Goal: Information Seeking & Learning: Learn about a topic

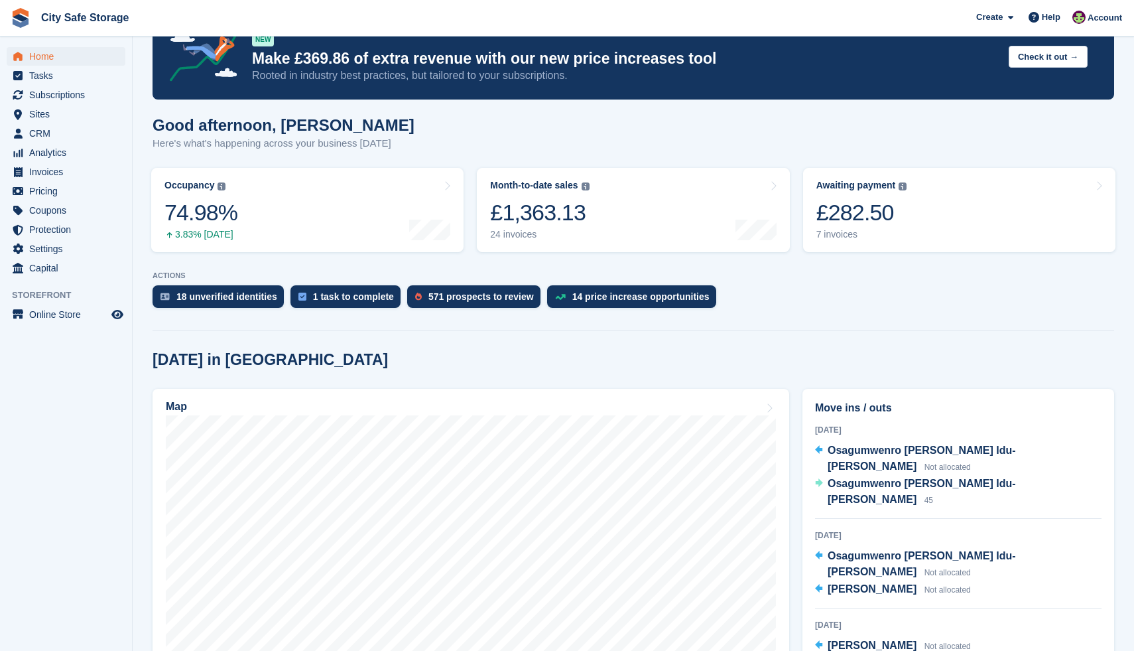
scroll to position [39, 0]
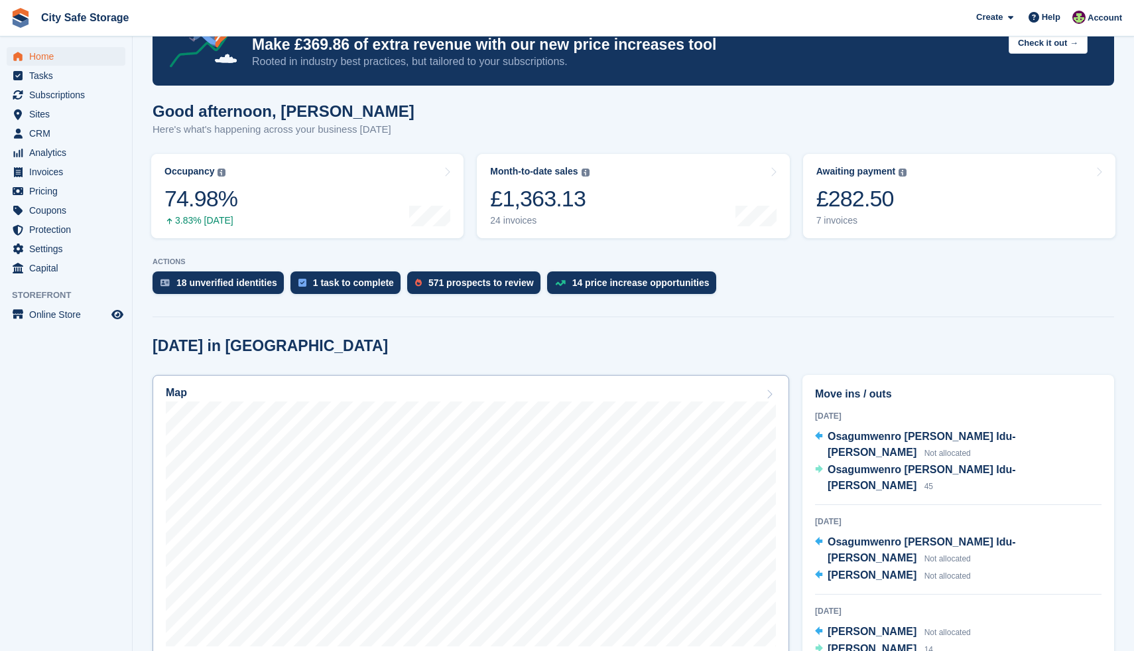
scroll to position [55, 0]
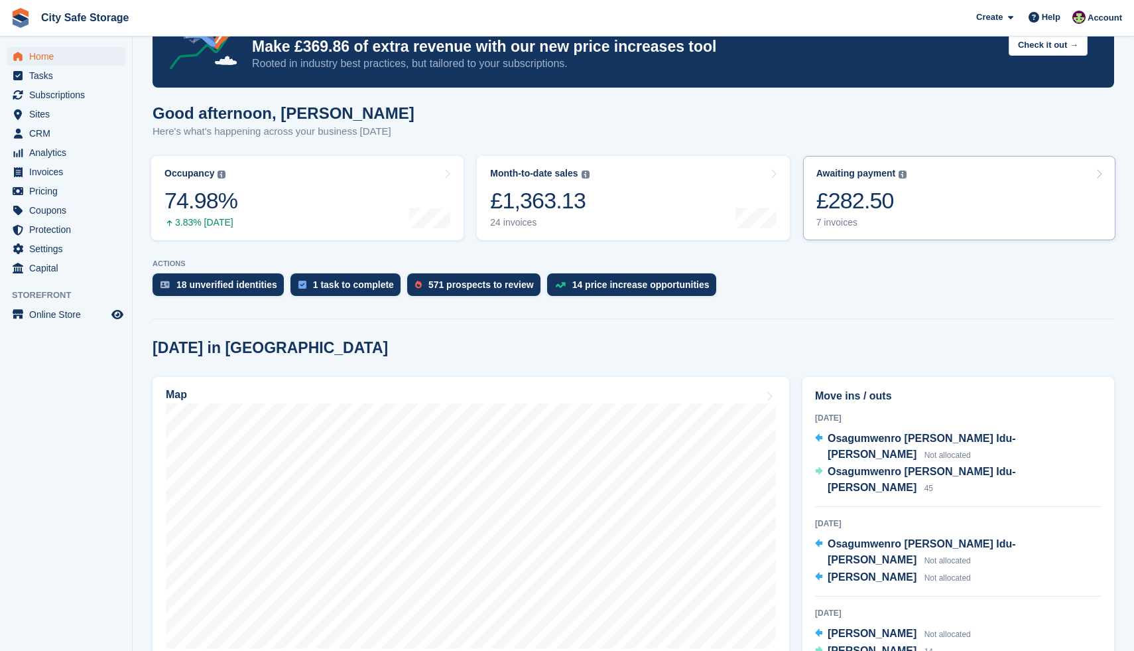
click at [840, 214] on div "£282.50" at bounding box center [862, 200] width 91 height 27
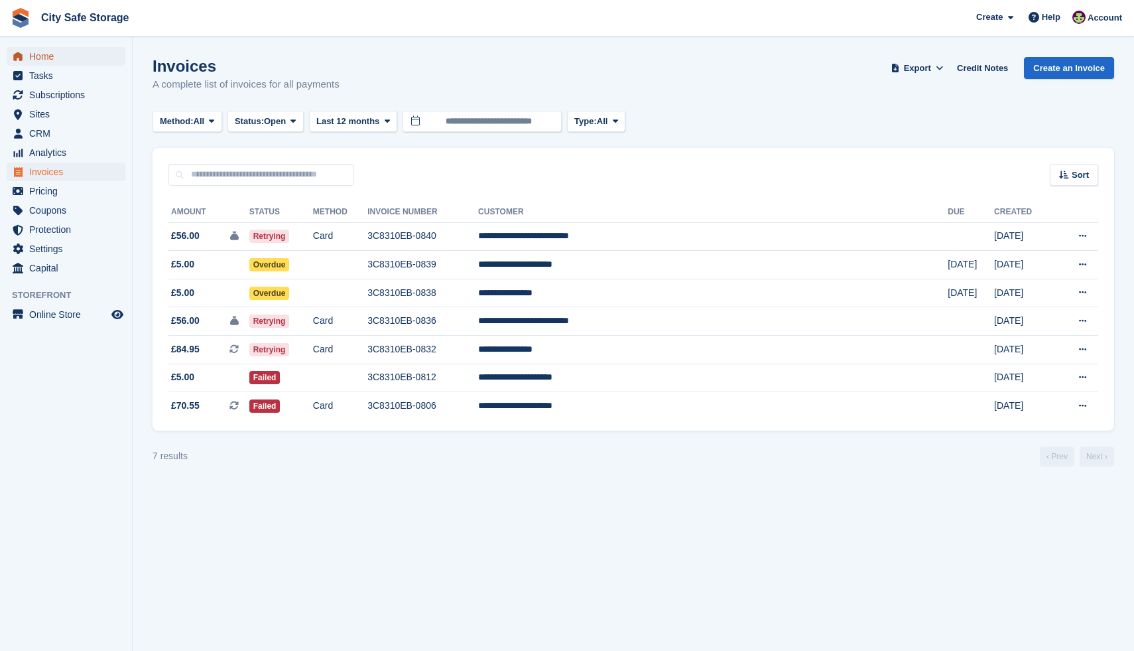
click at [70, 58] on span "Home" at bounding box center [69, 56] width 80 height 19
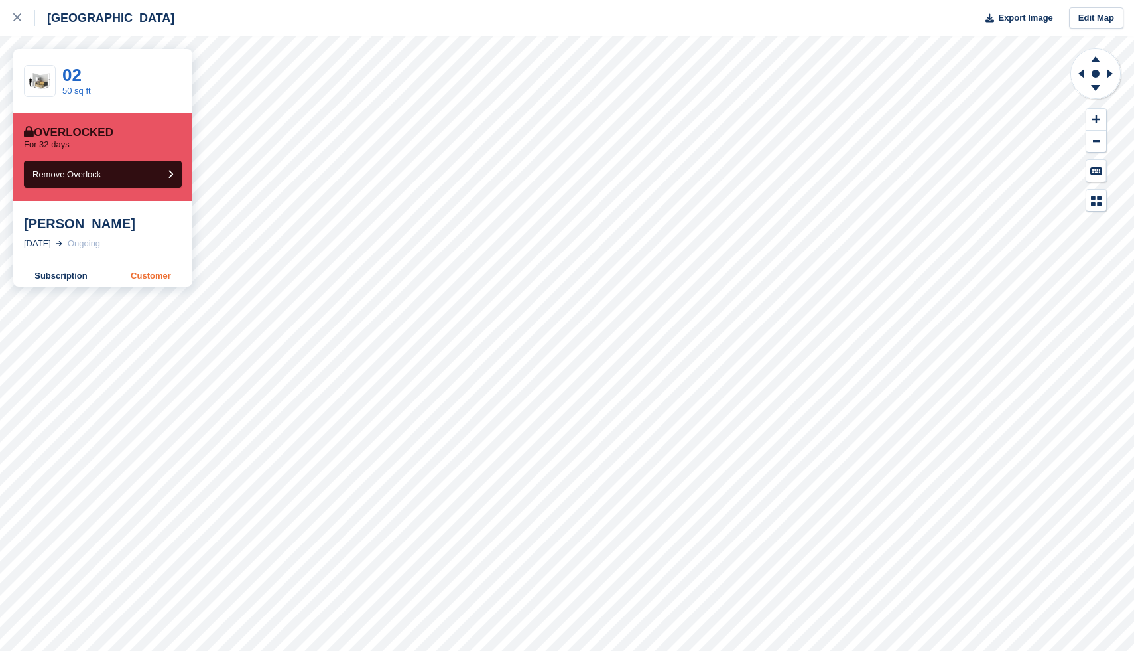
click at [143, 277] on link "Customer" at bounding box center [150, 275] width 83 height 21
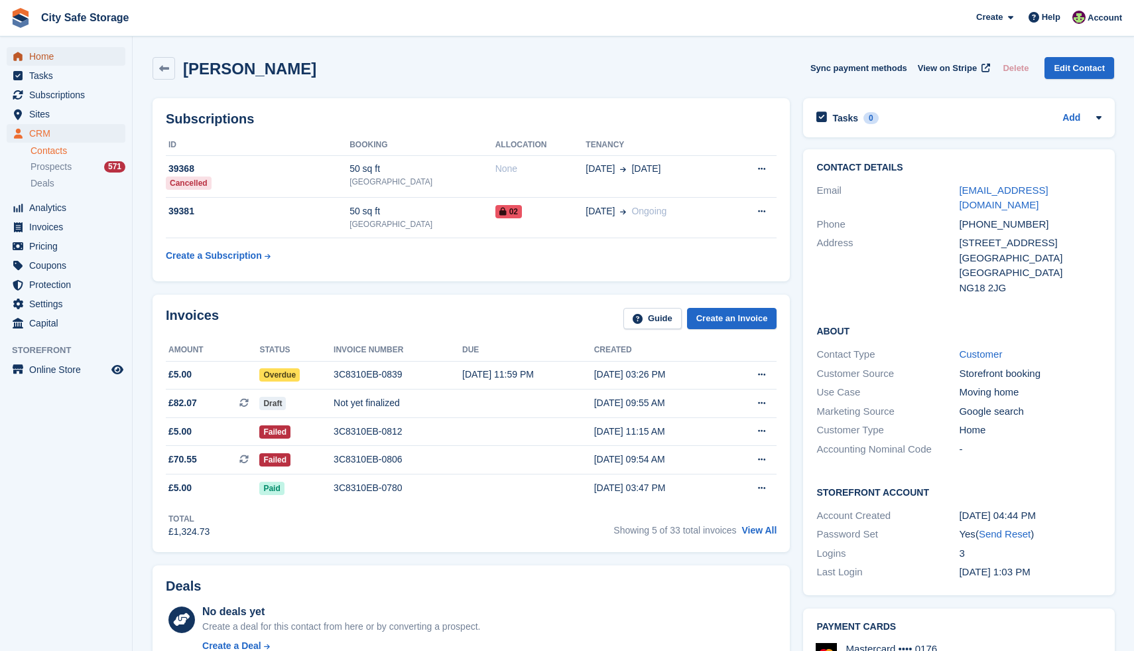
click at [60, 61] on span "Home" at bounding box center [69, 56] width 80 height 19
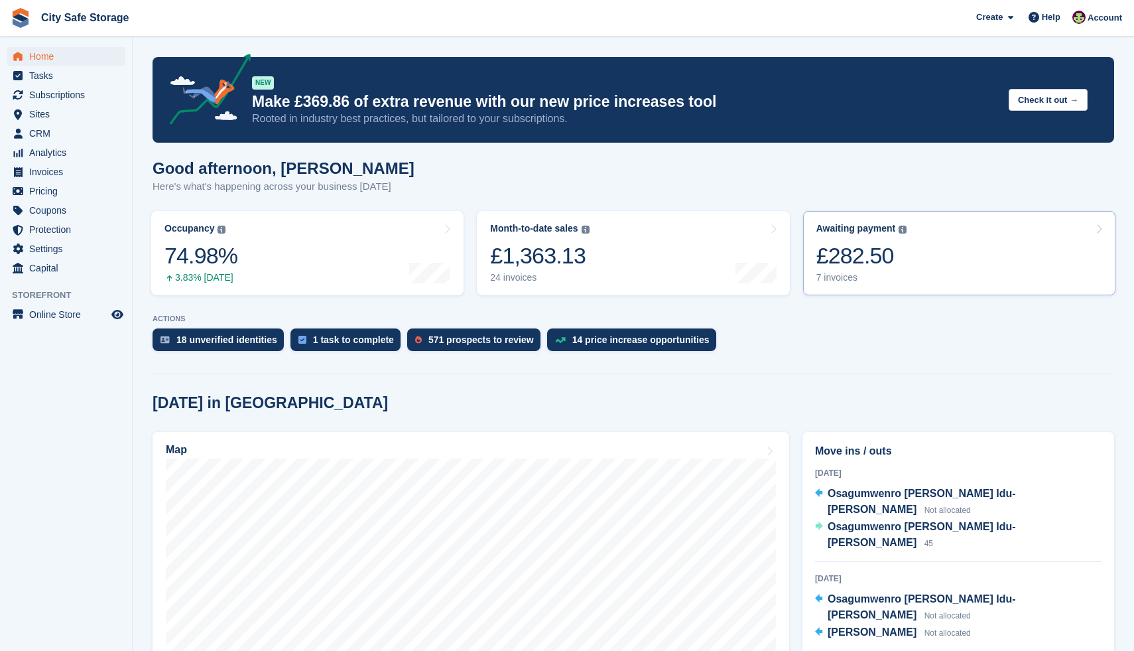
click at [863, 249] on div "£282.50" at bounding box center [862, 255] width 91 height 27
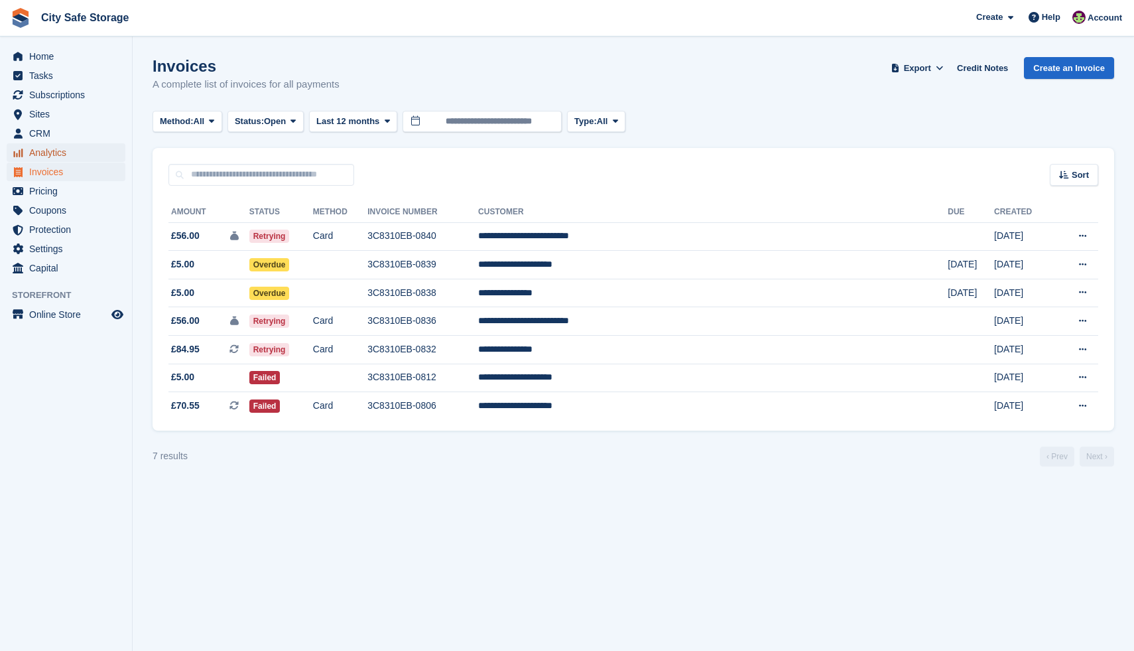
click at [56, 149] on span "Analytics" at bounding box center [69, 152] width 80 height 19
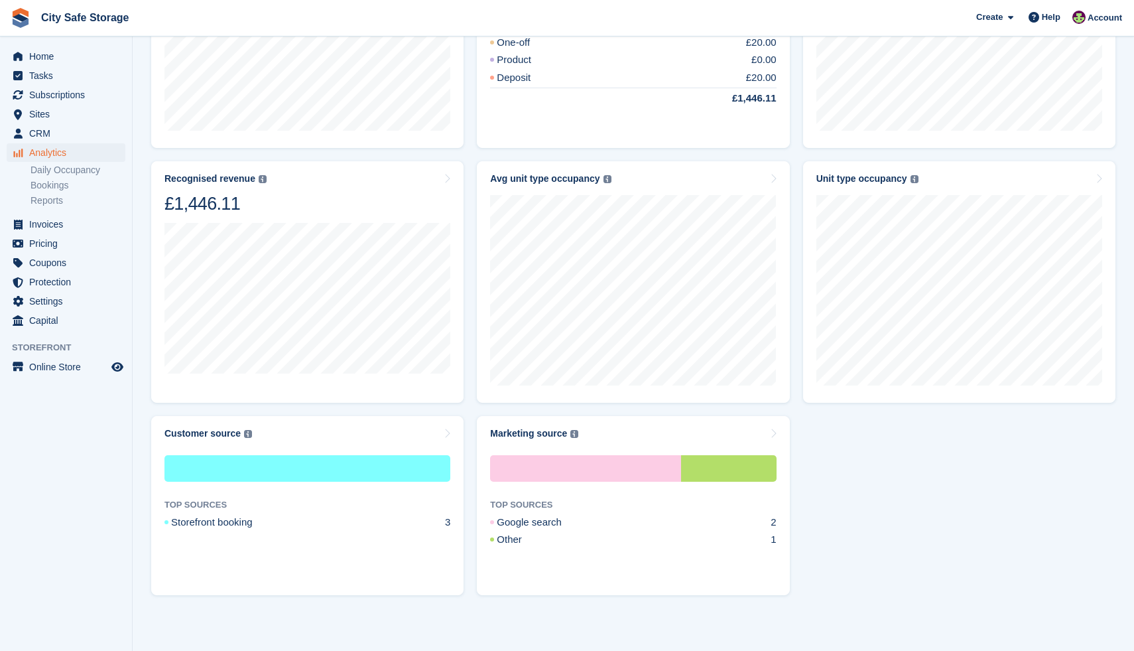
scroll to position [549, 0]
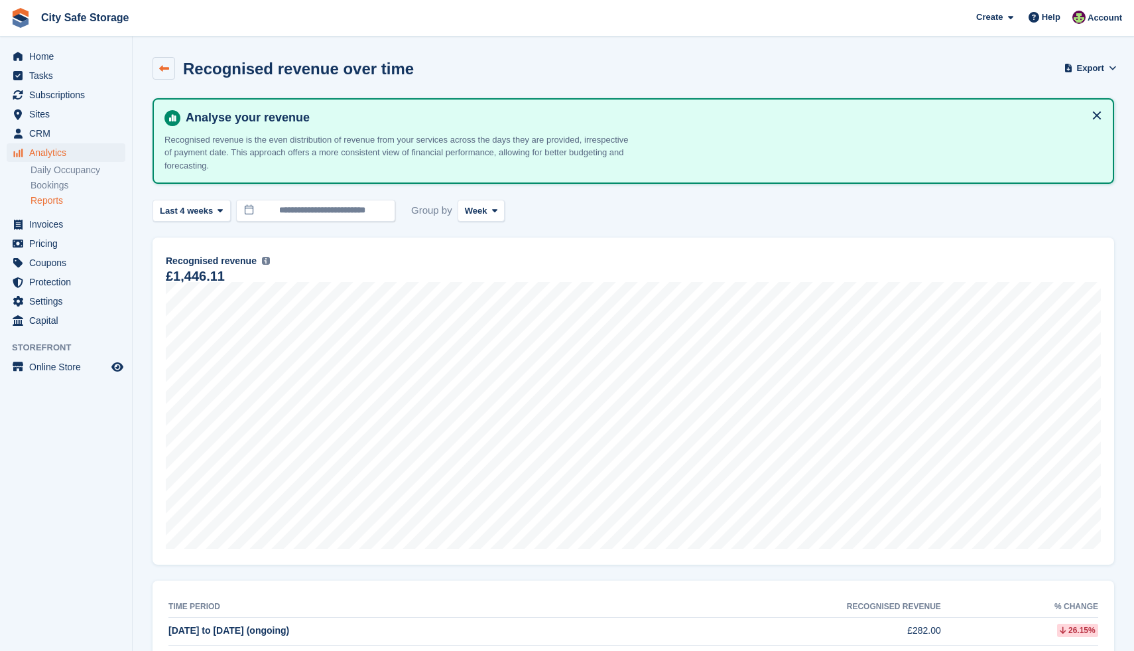
click at [166, 70] on icon at bounding box center [164, 69] width 10 height 10
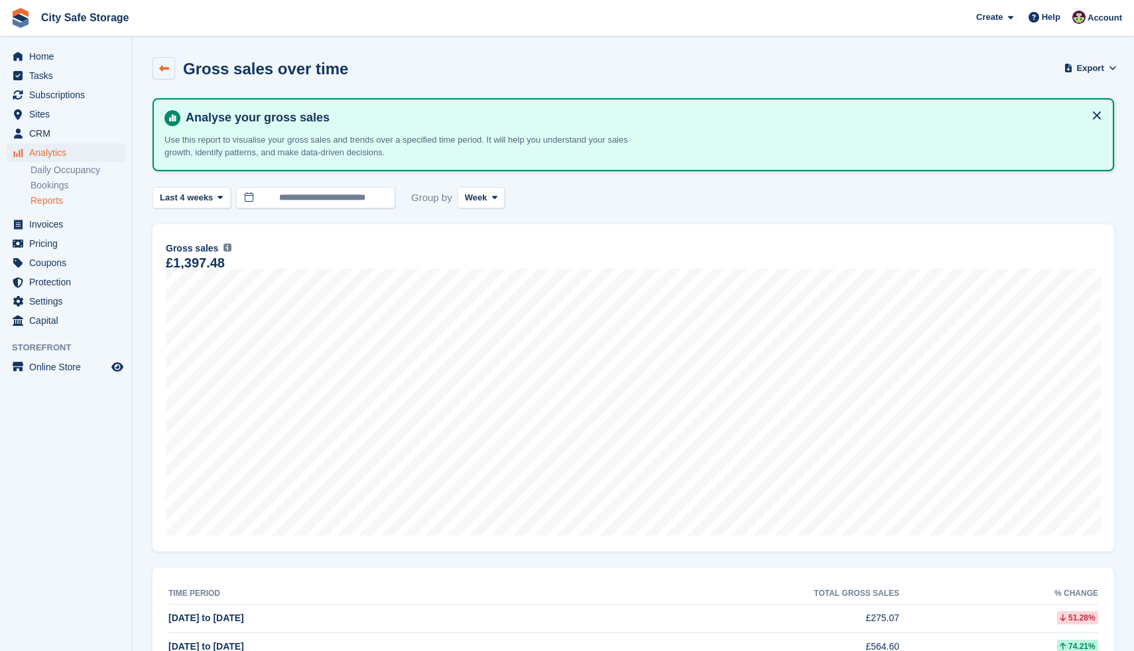
click at [169, 60] on link at bounding box center [164, 68] width 23 height 23
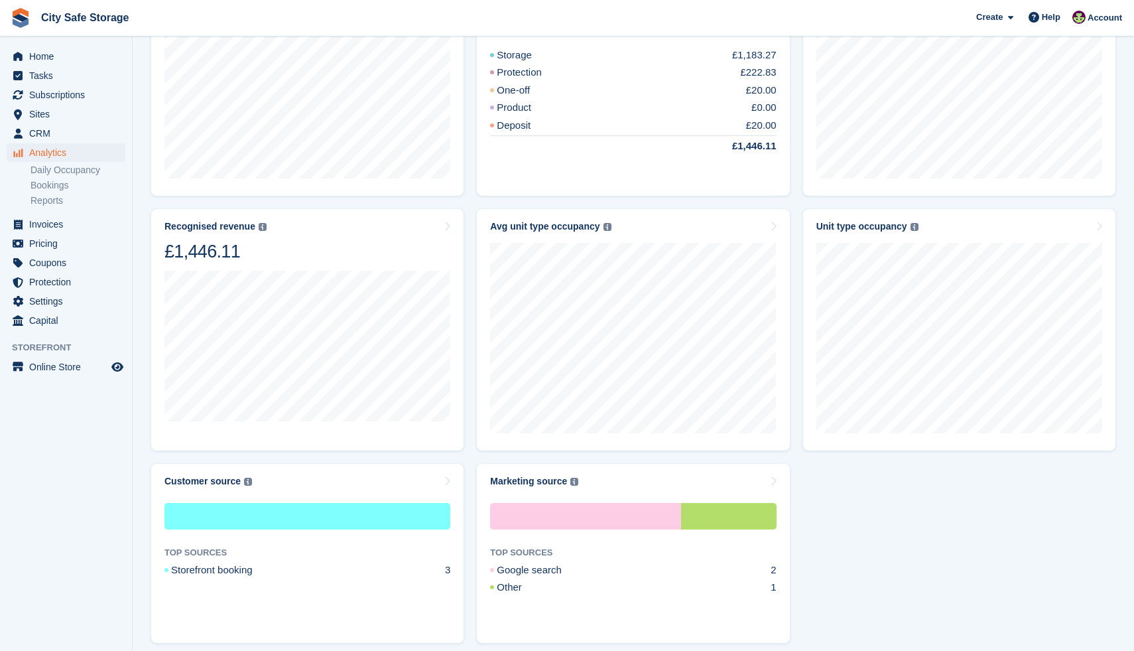
scroll to position [480, 0]
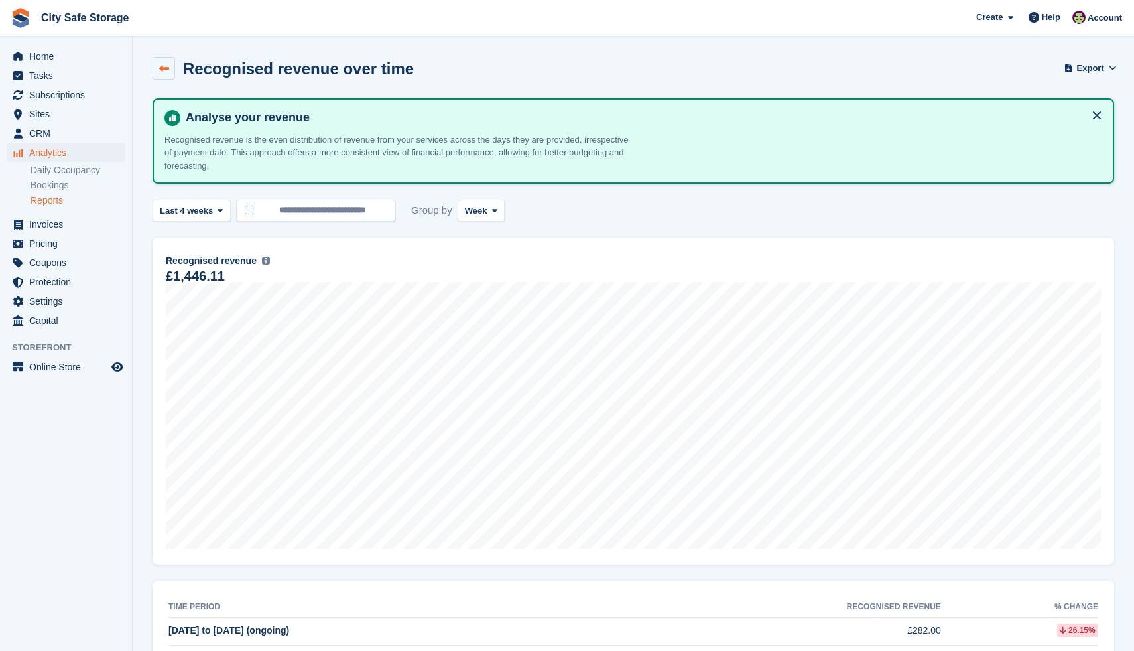
click at [162, 64] on icon at bounding box center [164, 69] width 10 height 10
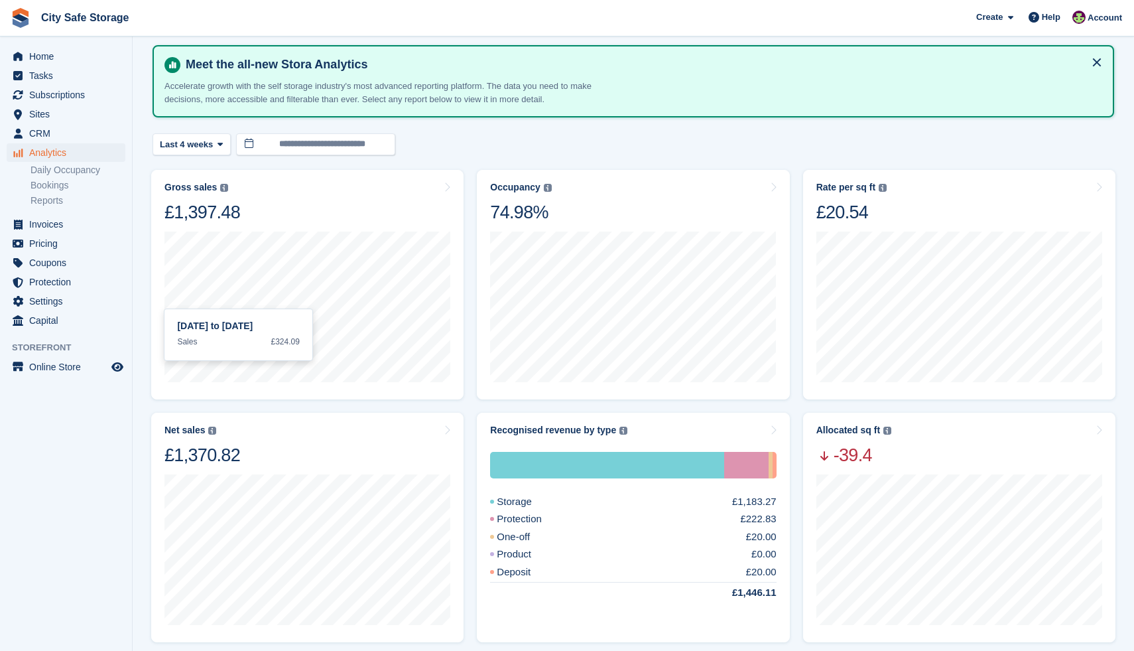
scroll to position [66, 0]
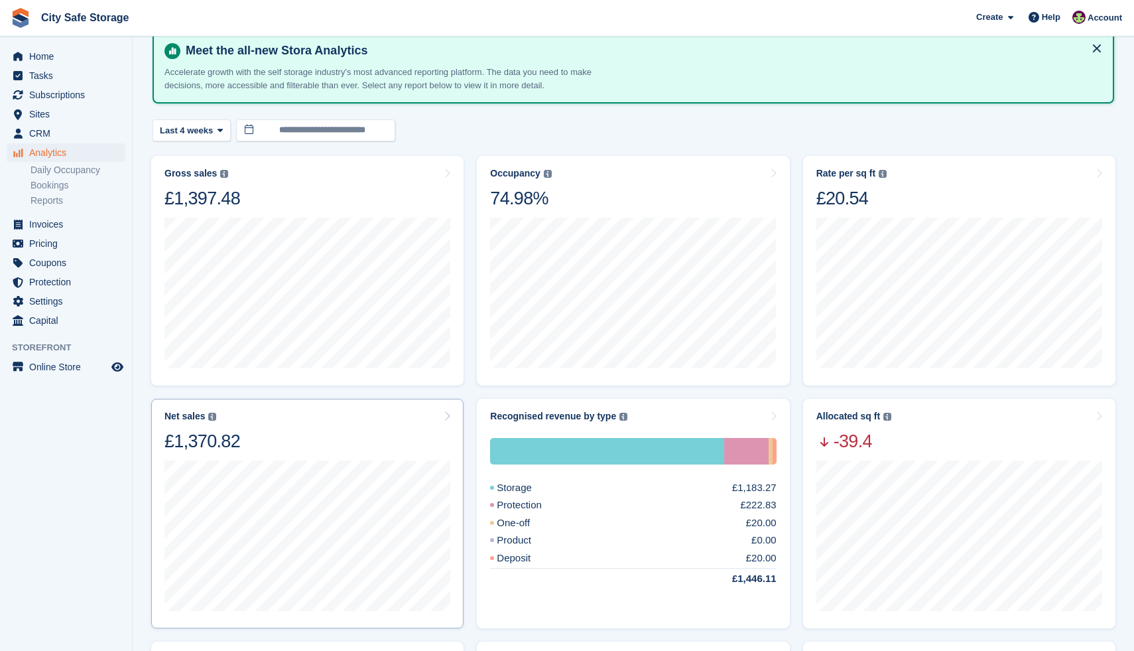
click at [280, 416] on div "Net sales The sum of all finalised invoices, after discount and excluding tax. …" at bounding box center [308, 432] width 286 height 42
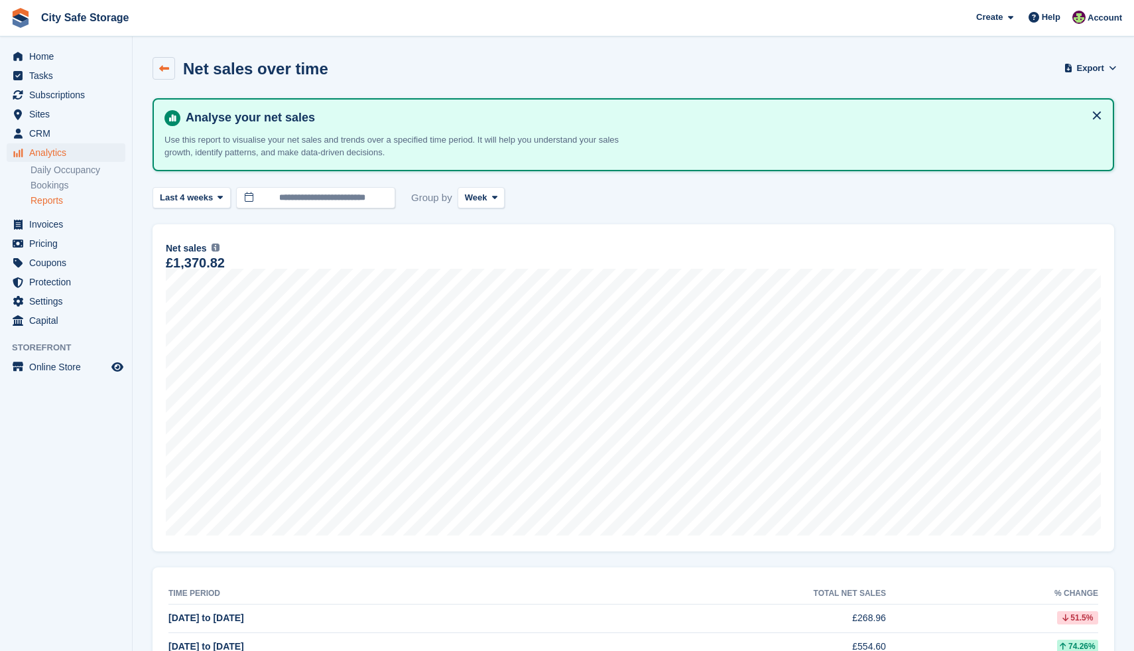
click at [165, 76] on link at bounding box center [164, 68] width 23 height 23
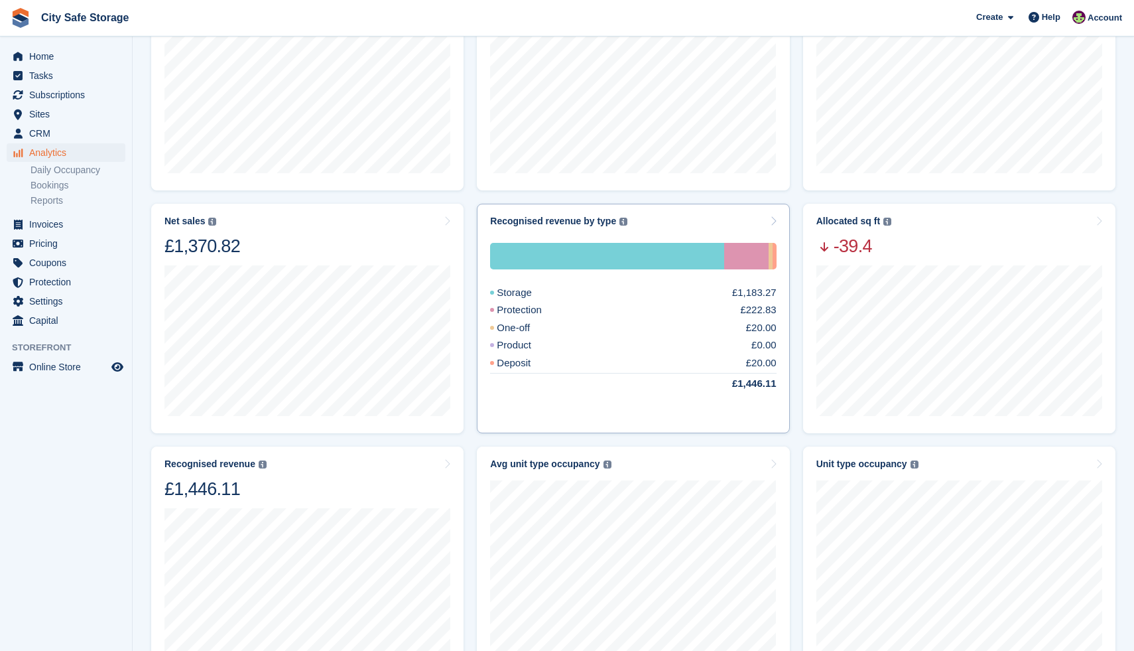
scroll to position [262, 0]
click at [611, 337] on div "Product £0.00" at bounding box center [633, 344] width 286 height 15
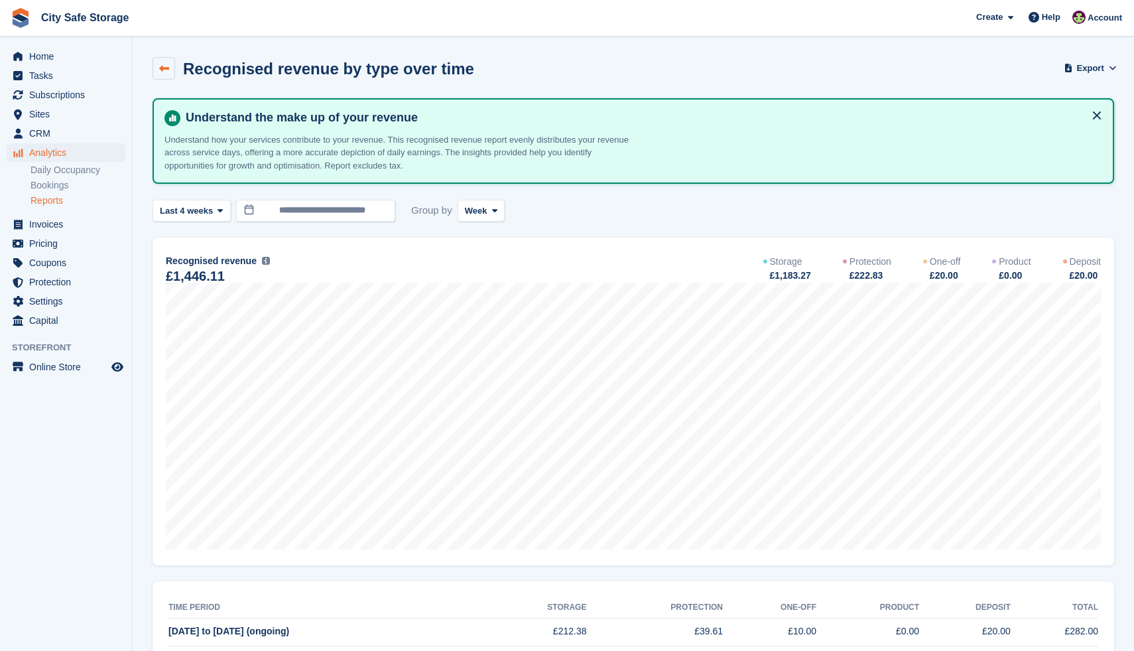
click at [159, 67] on icon at bounding box center [164, 69] width 10 height 10
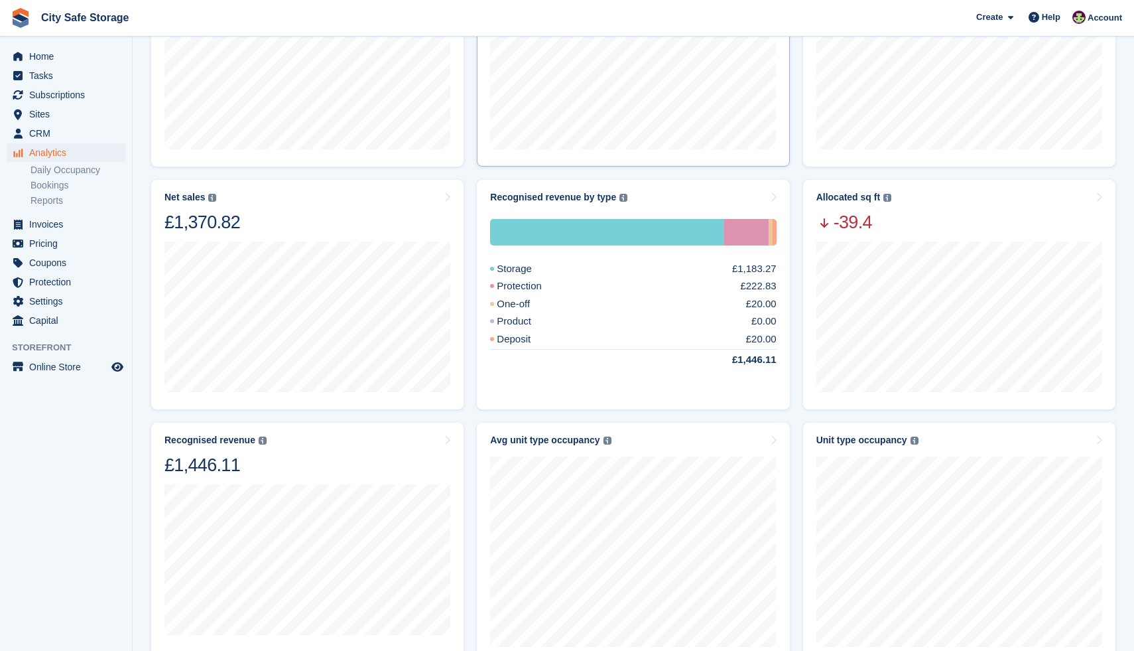
scroll to position [315, 0]
